Goal: Transaction & Acquisition: Purchase product/service

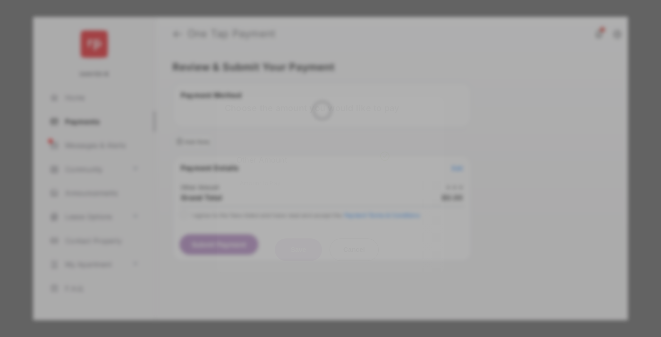
click at [313, 152] on div "Other Amount" at bounding box center [313, 160] width 153 height 16
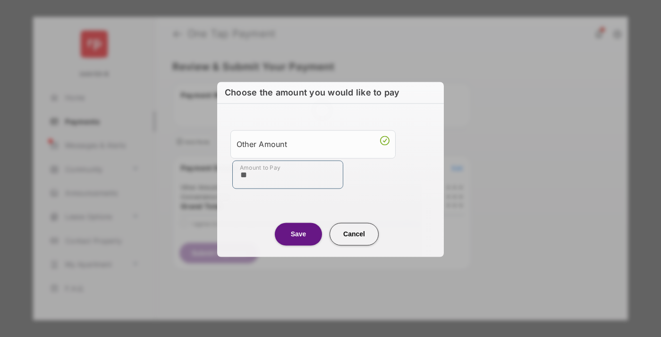
type input "**"
click at [298, 233] on button "Save" at bounding box center [298, 233] width 47 height 23
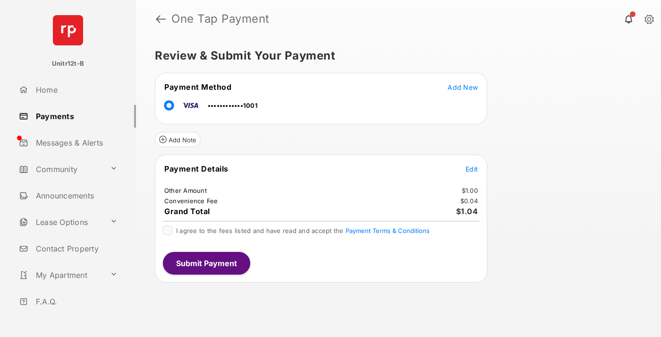
click at [472, 169] on span "Edit" at bounding box center [472, 169] width 12 height 8
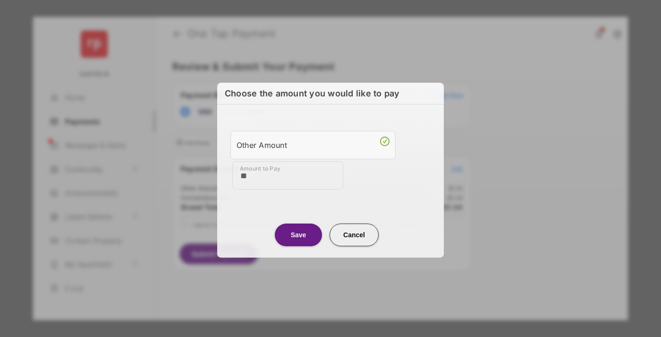
click at [298, 233] on button "Save" at bounding box center [298, 234] width 47 height 23
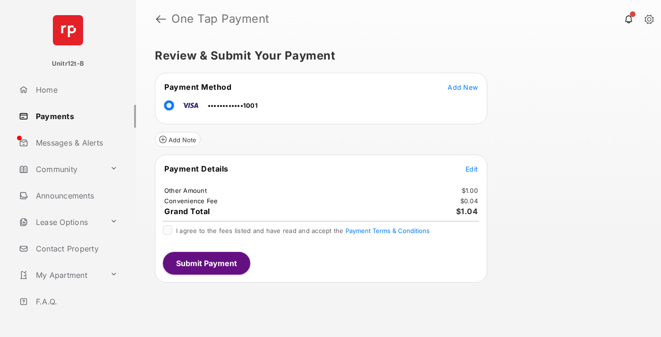
click at [206, 263] on button "Submit Payment" at bounding box center [206, 263] width 87 height 23
